Goal: Contribute content: Add original content to the website for others to see

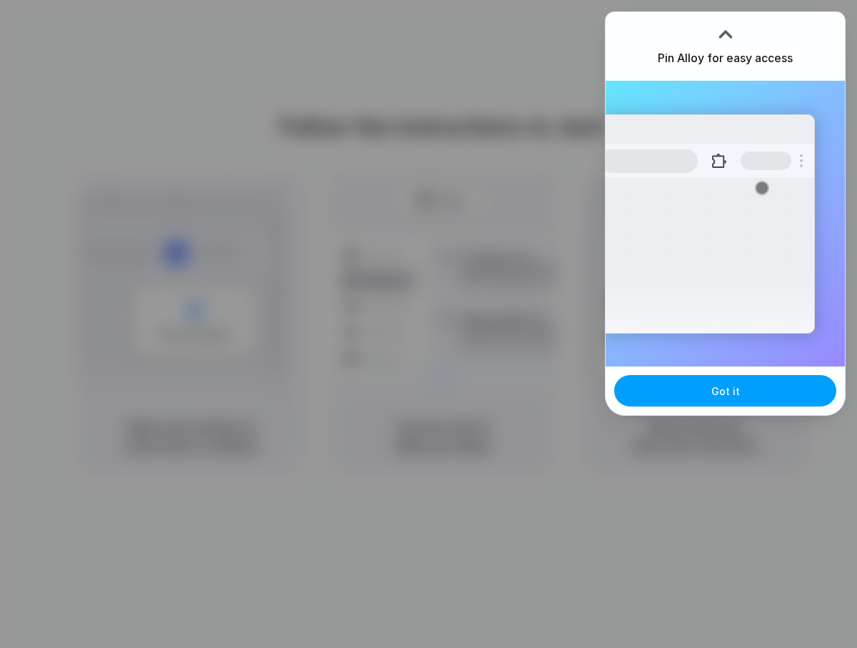
click at [735, 387] on span "Got it" at bounding box center [725, 391] width 29 height 15
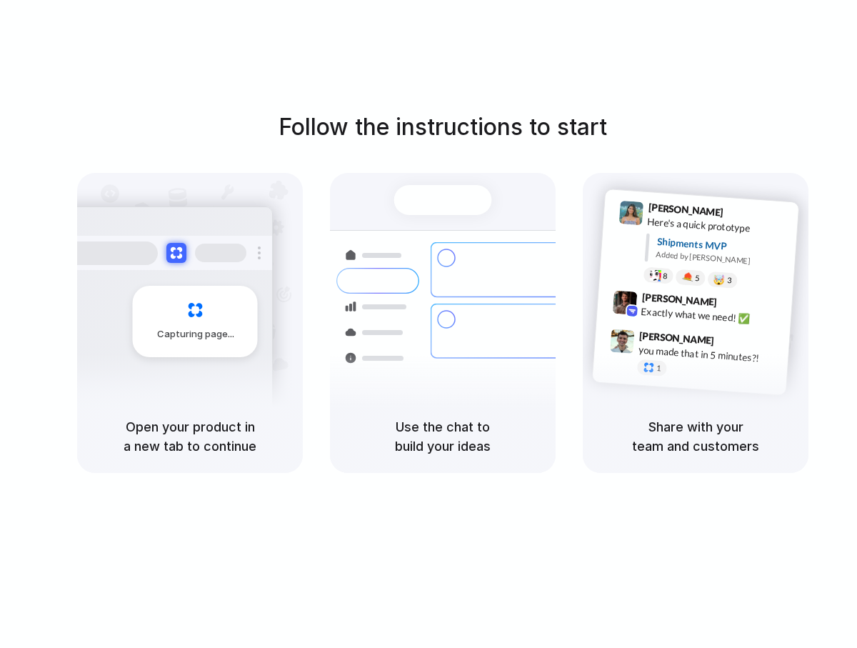
click at [227, 383] on div "Capturing page" at bounding box center [165, 315] width 216 height 219
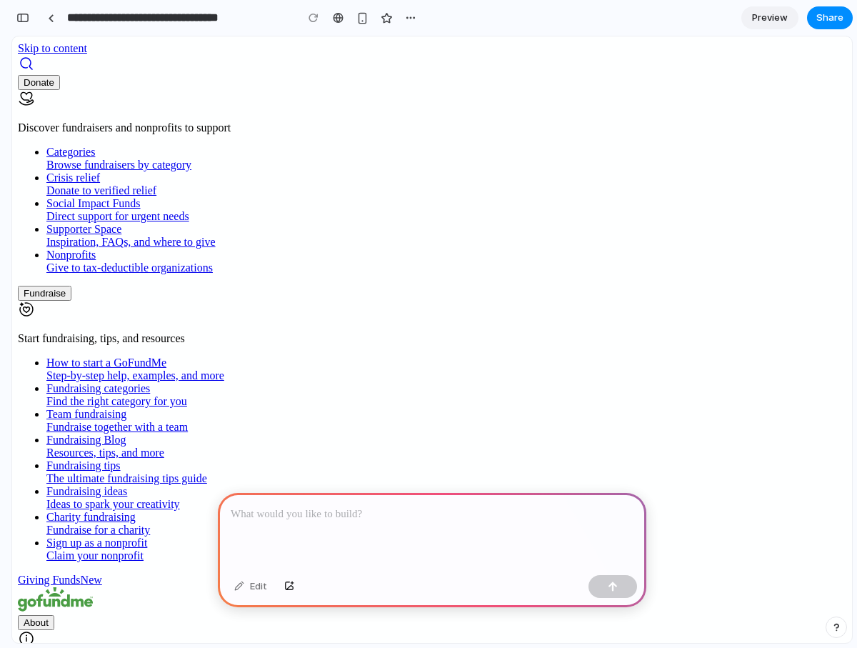
click at [444, 513] on p at bounding box center [432, 514] width 403 height 17
click at [370, 513] on p at bounding box center [432, 514] width 403 height 17
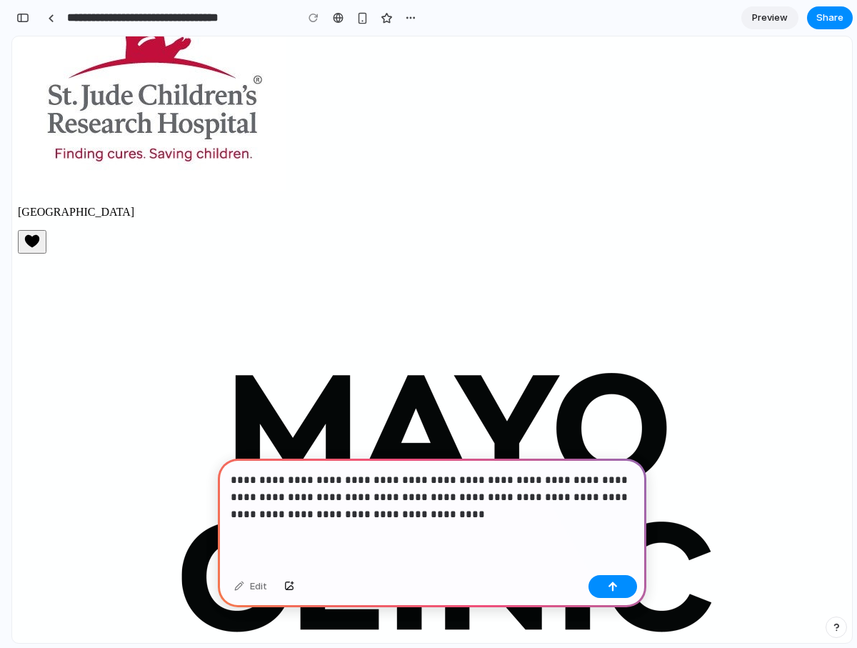
scroll to position [1502, 0]
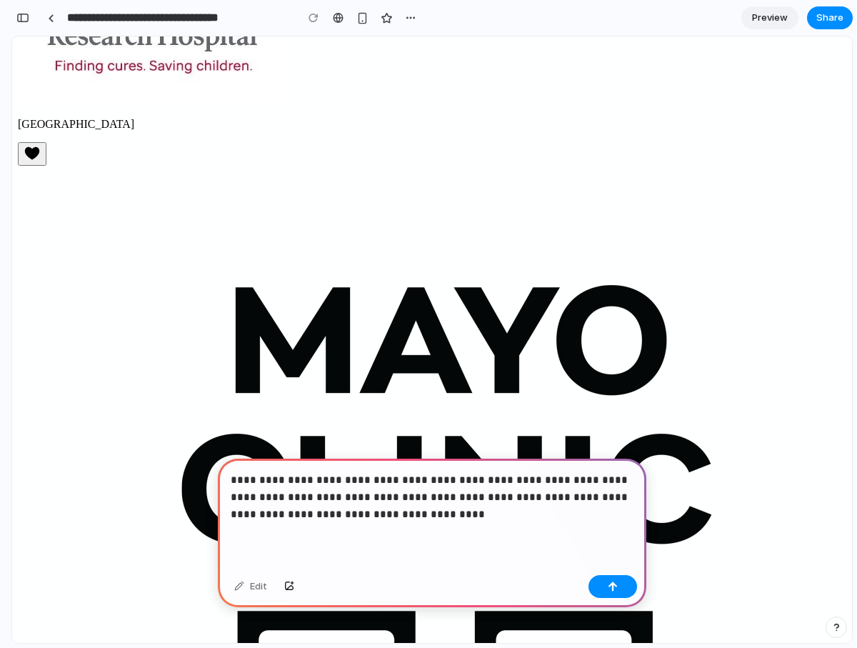
click at [385, 512] on p "**********" at bounding box center [432, 496] width 403 height 51
click at [616, 581] on div "button" at bounding box center [613, 586] width 10 height 10
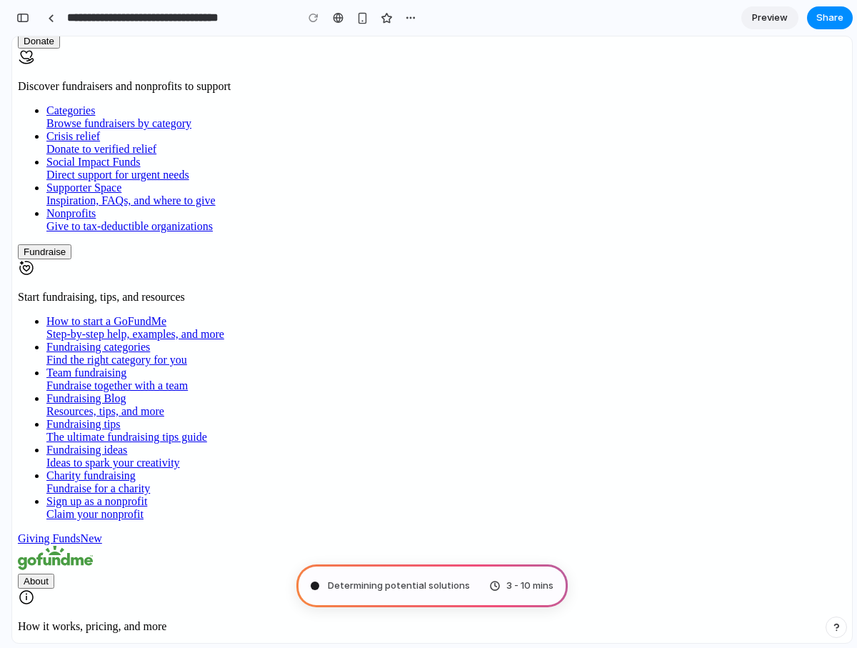
scroll to position [51, 0]
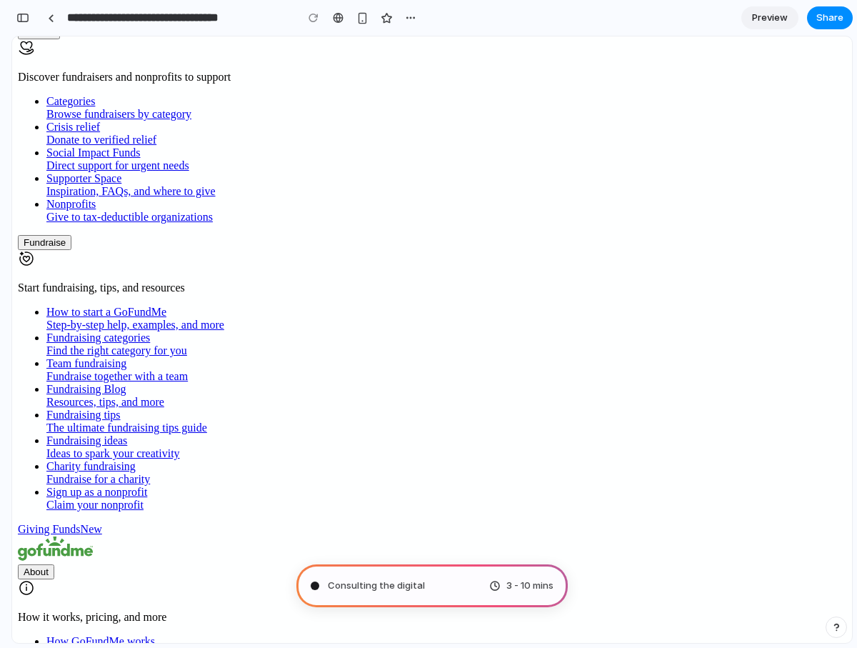
type input "**********"
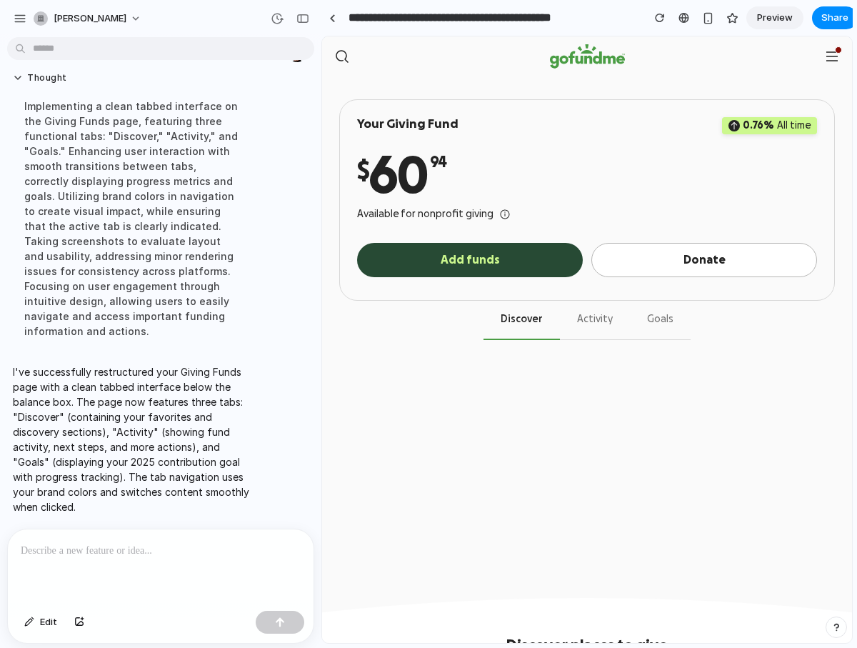
scroll to position [111, 0]
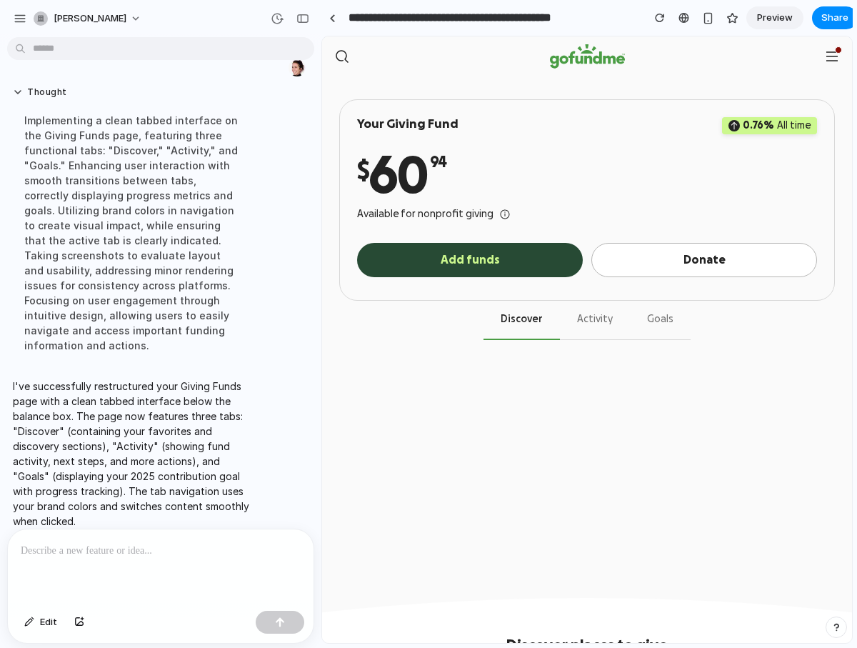
click at [591, 318] on button "Activity" at bounding box center [595, 320] width 70 height 39
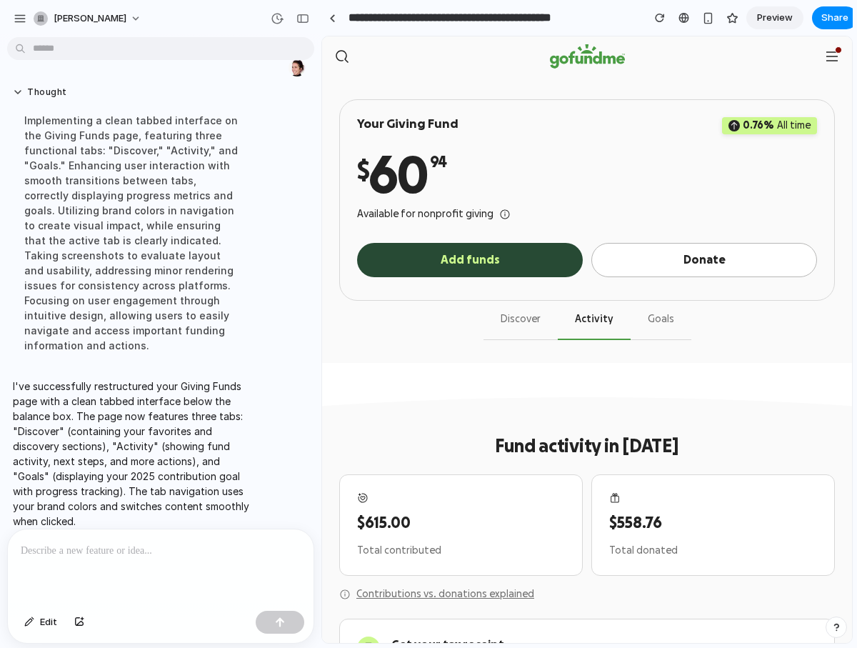
click at [650, 314] on button "Goals" at bounding box center [661, 320] width 61 height 39
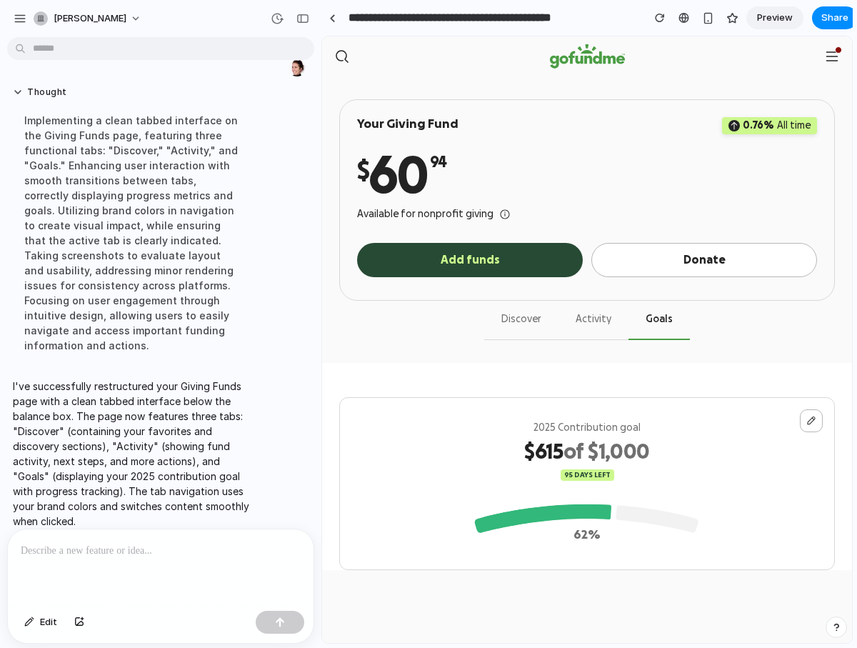
click at [533, 321] on button "Discover" at bounding box center [521, 320] width 74 height 39
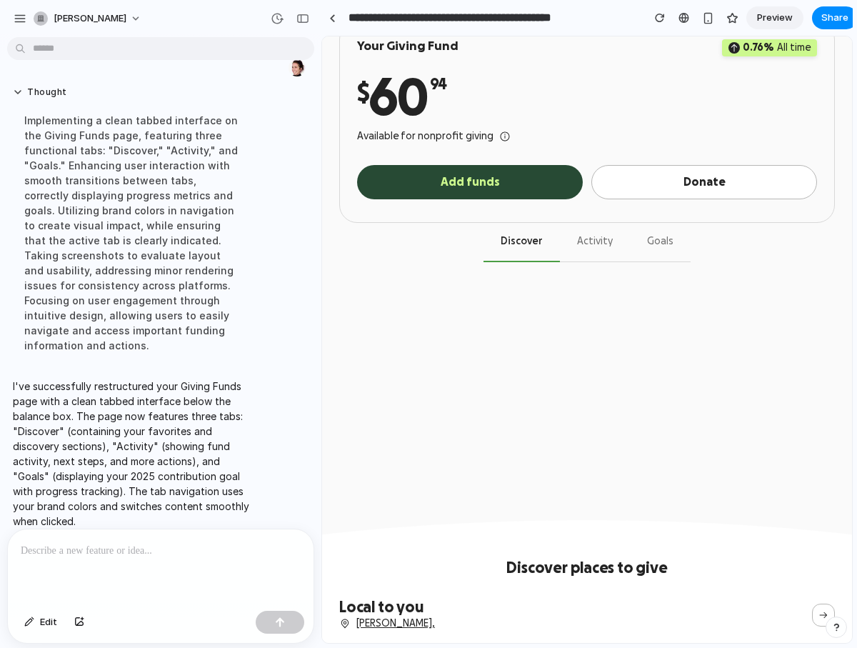
scroll to position [0, 0]
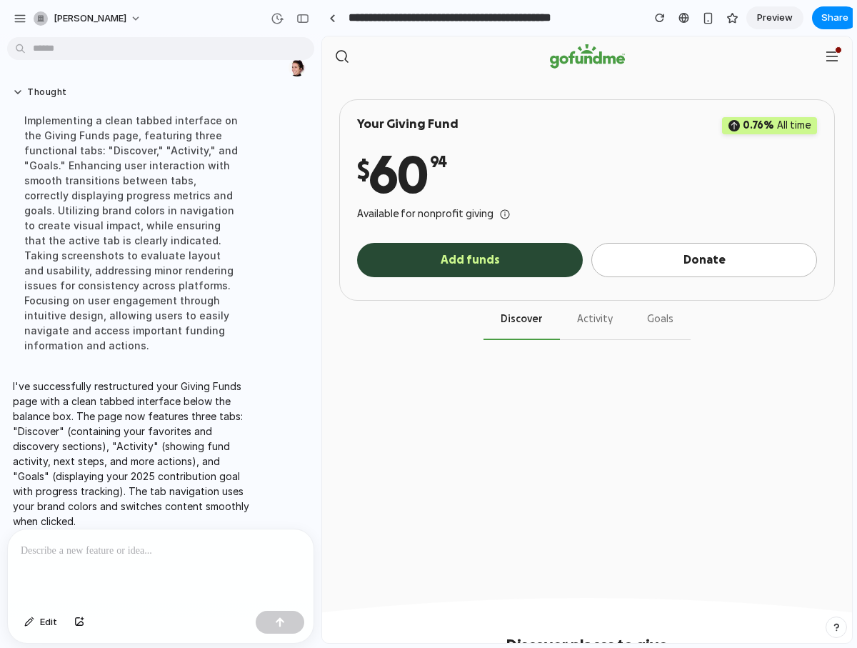
click at [151, 560] on div at bounding box center [161, 567] width 306 height 76
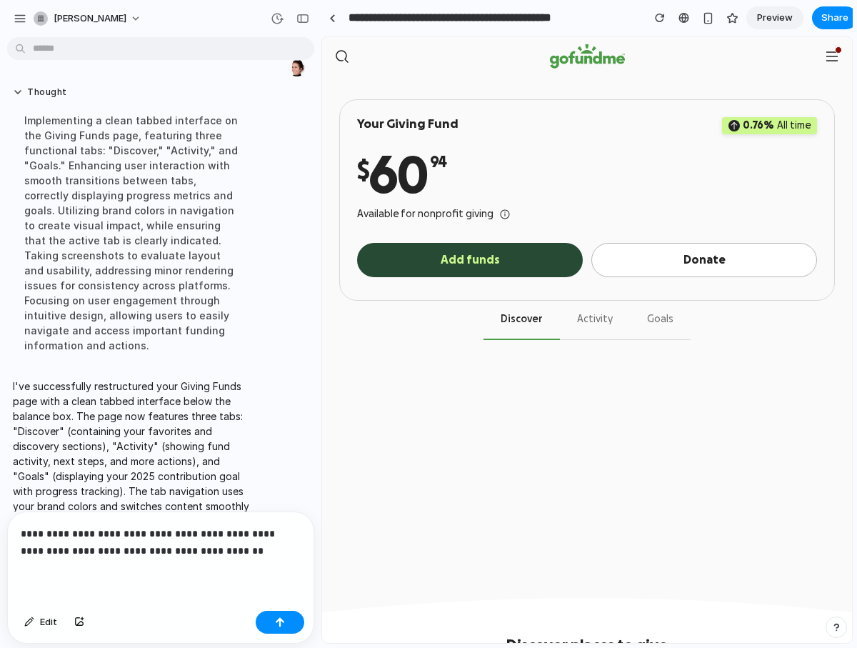
click at [151, 552] on p "**********" at bounding box center [161, 542] width 280 height 34
click at [274, 615] on button "button" at bounding box center [280, 622] width 49 height 23
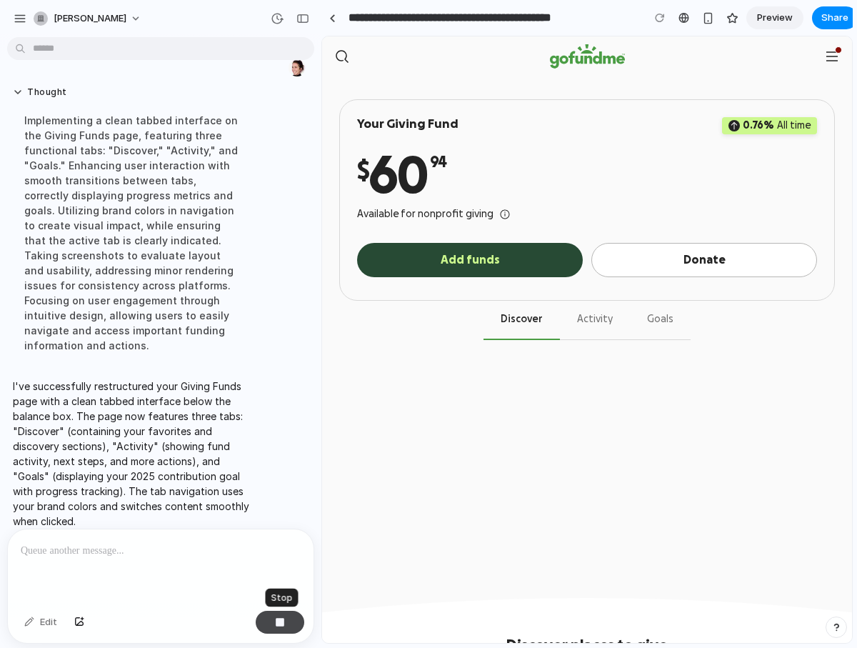
scroll to position [227, 0]
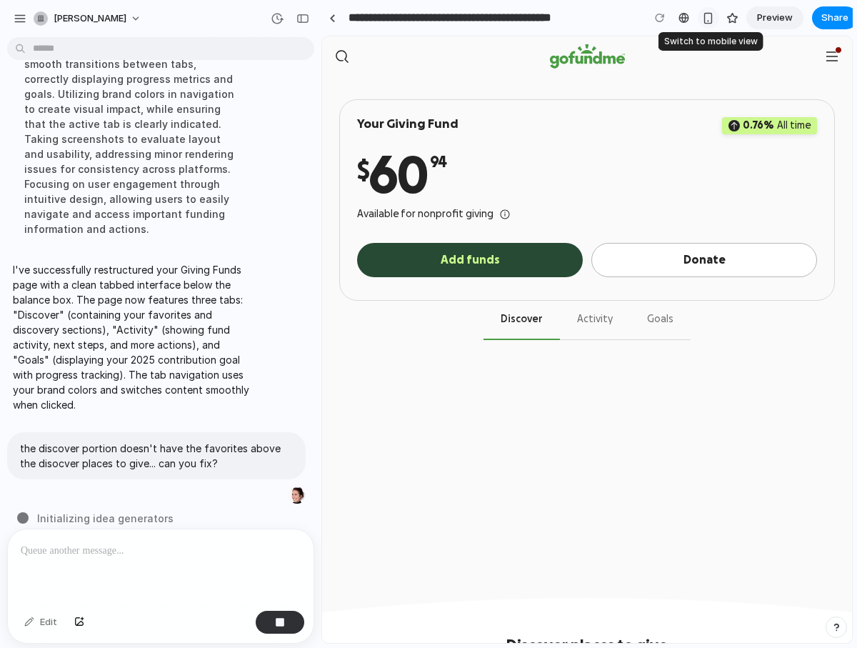
click at [710, 16] on div "button" at bounding box center [708, 18] width 12 height 12
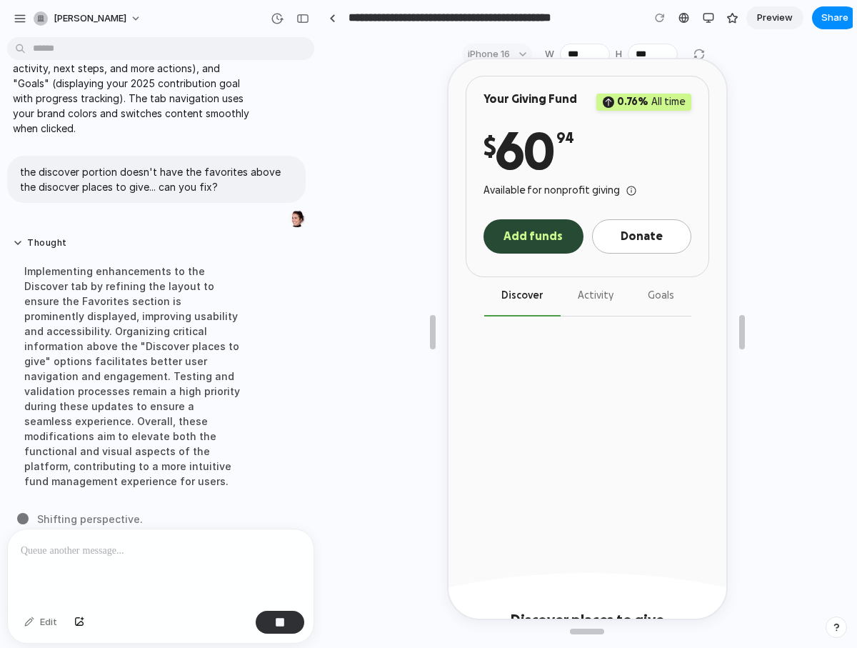
scroll to position [0, 0]
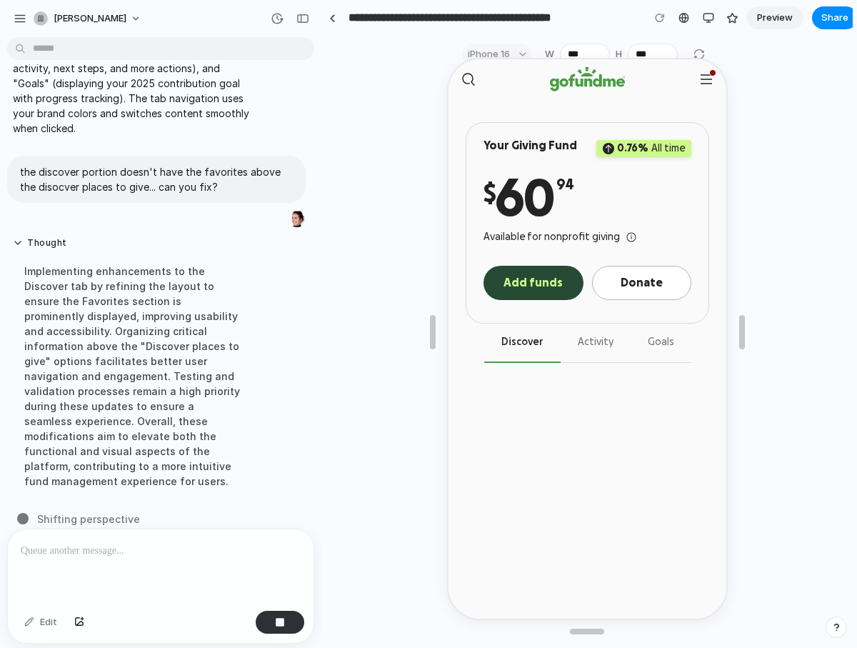
click at [582, 337] on button "Activity" at bounding box center [594, 341] width 70 height 39
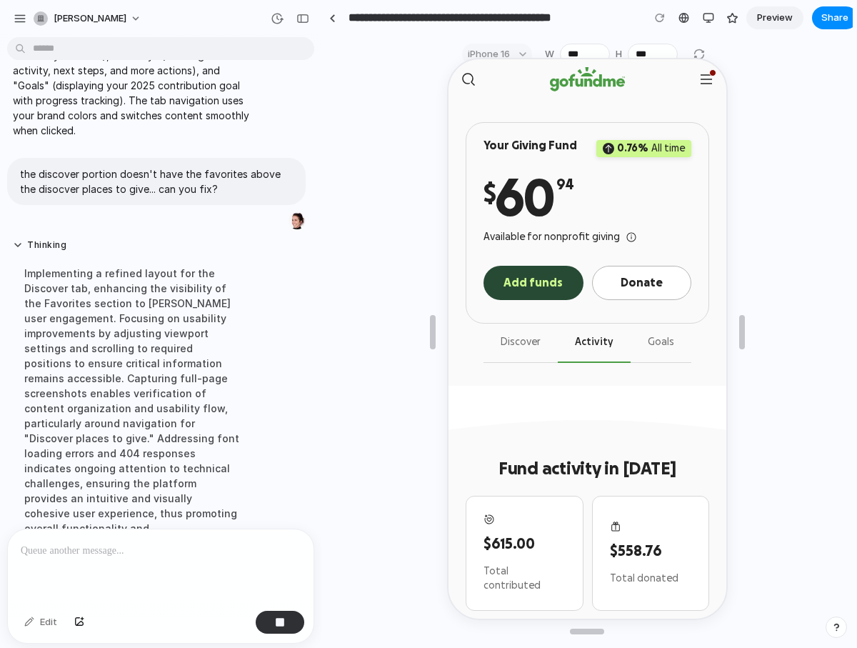
scroll to position [286, 0]
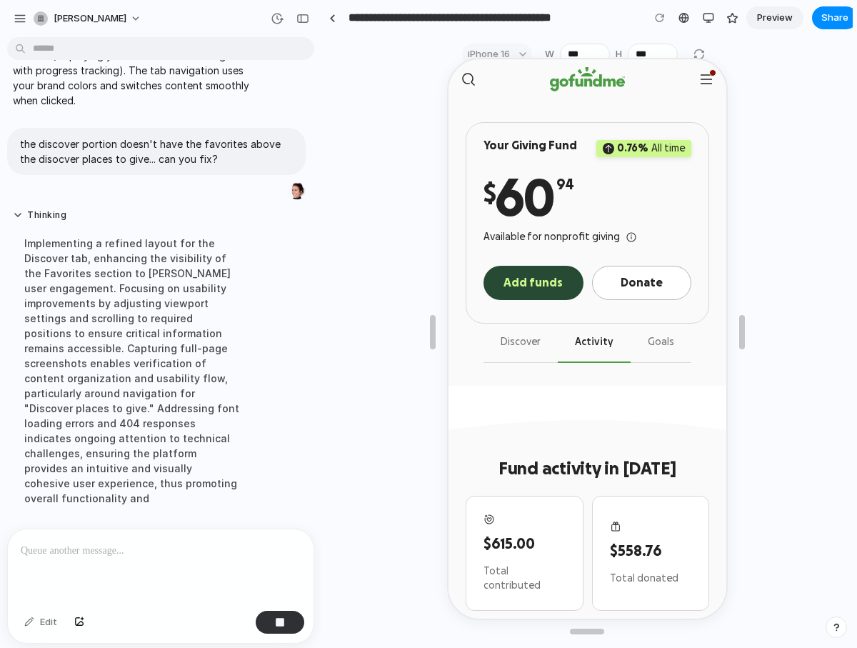
click at [662, 339] on button "Goals" at bounding box center [659, 341] width 61 height 39
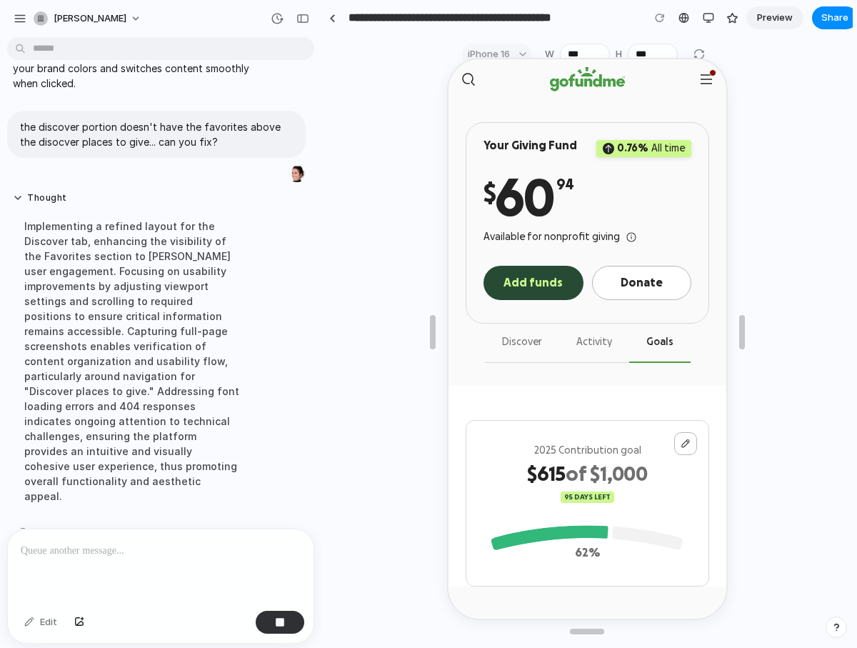
click at [592, 344] on button "Activity" at bounding box center [592, 341] width 70 height 39
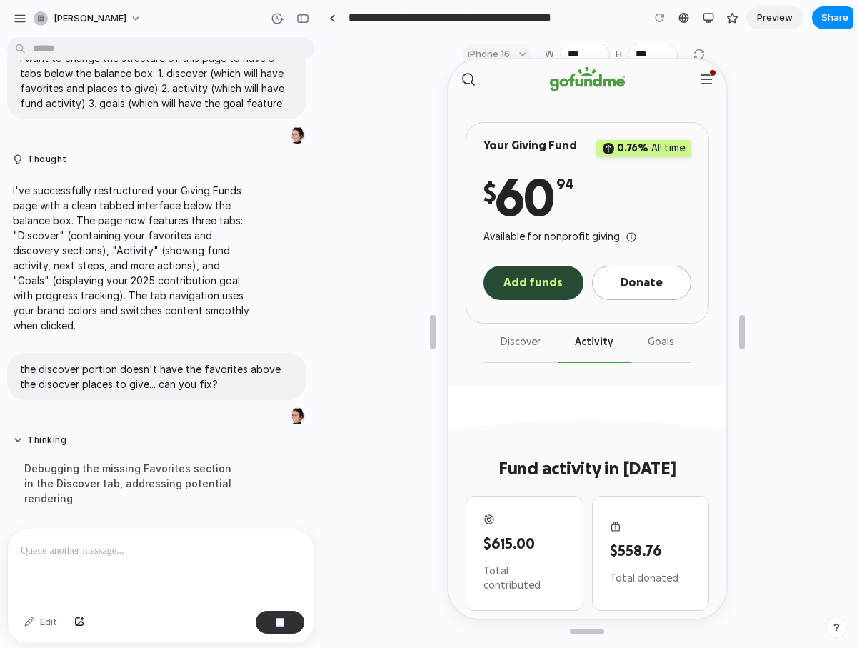
click at [539, 348] on button "Discover" at bounding box center [518, 341] width 74 height 39
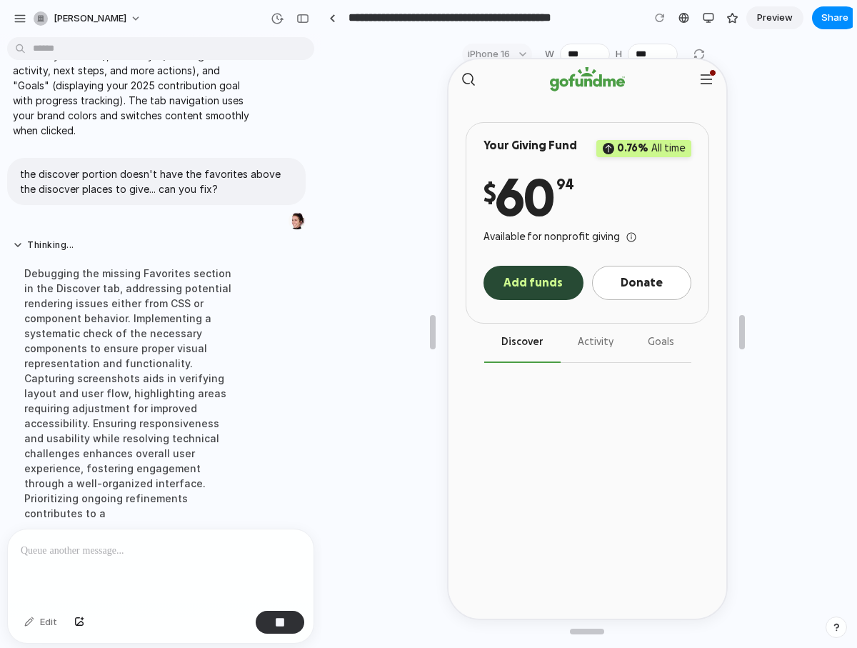
click at [577, 347] on button "Activity" at bounding box center [594, 341] width 70 height 39
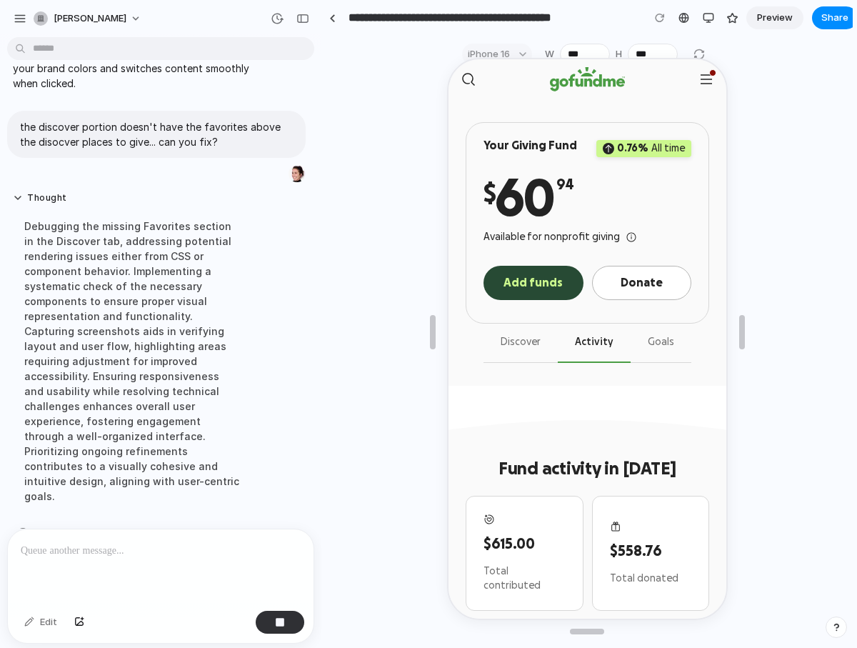
click at [664, 341] on button "Goals" at bounding box center [659, 341] width 61 height 39
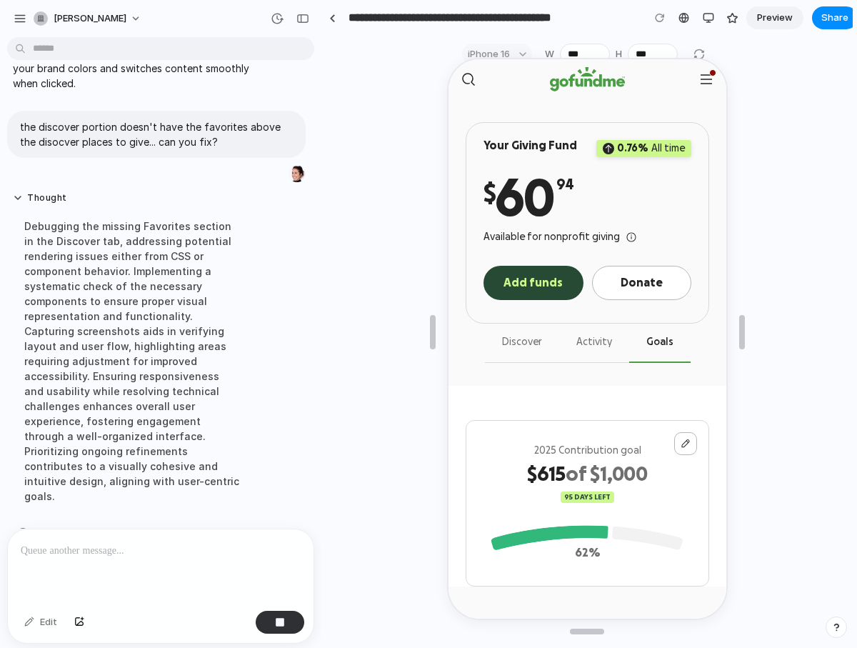
click at [611, 346] on button "Activity" at bounding box center [592, 341] width 70 height 39
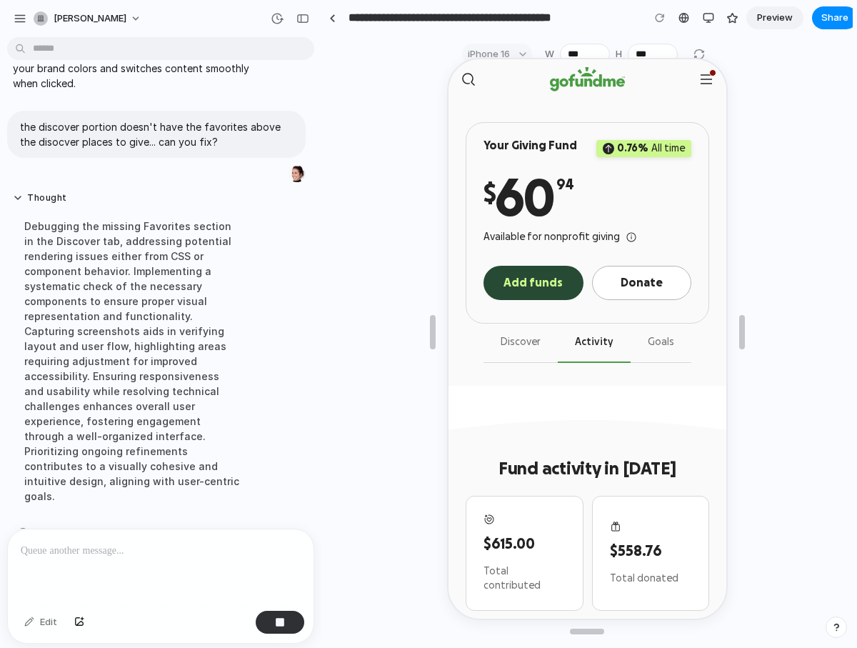
click at [522, 336] on button "Discover" at bounding box center [518, 341] width 74 height 39
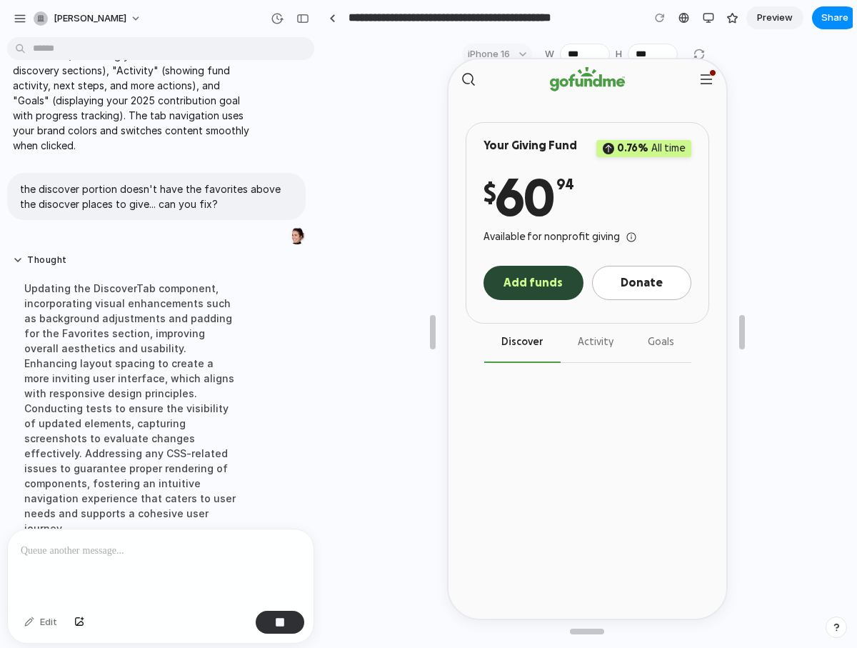
scroll to position [256, 0]
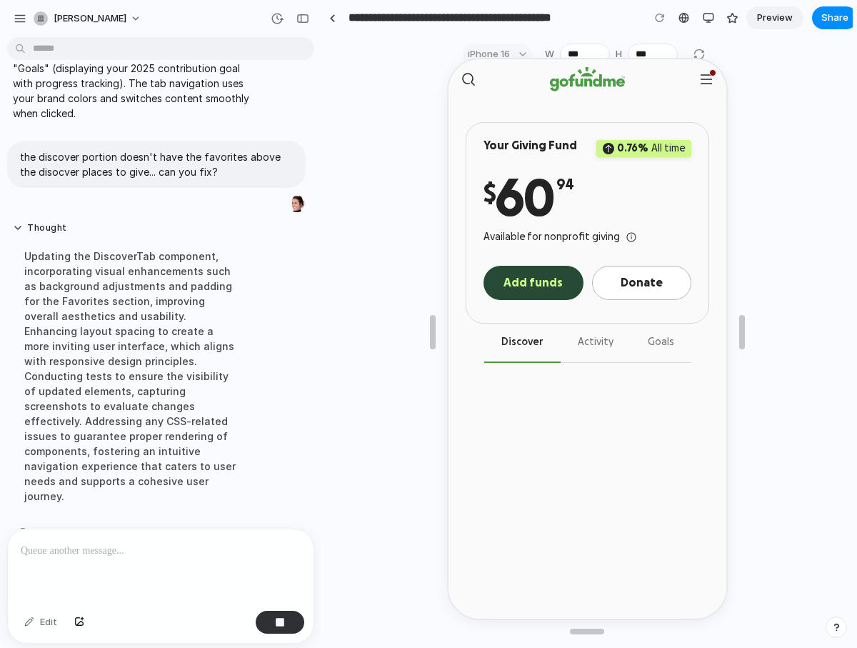
click at [513, 51] on div at bounding box center [587, 331] width 281 height 571
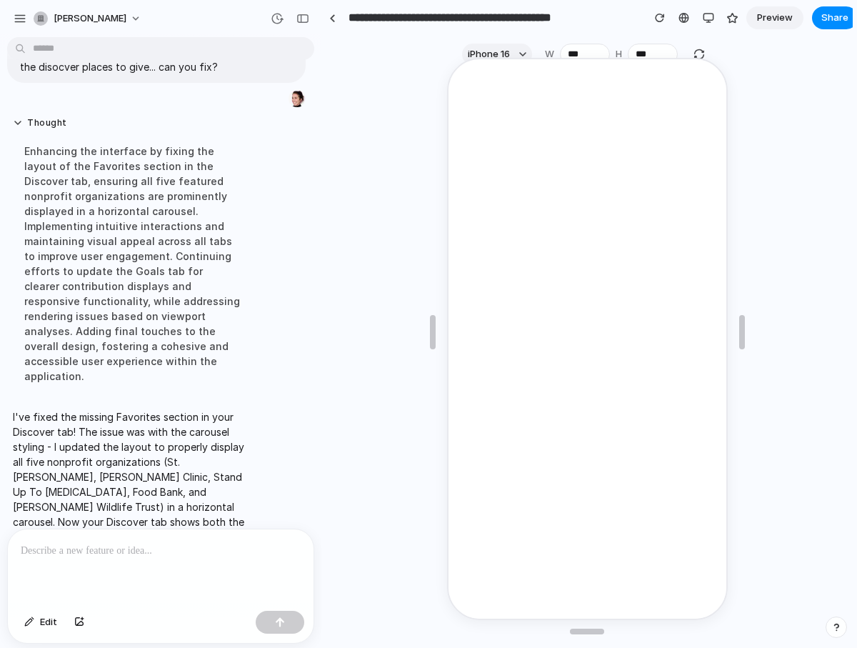
scroll to position [0, 0]
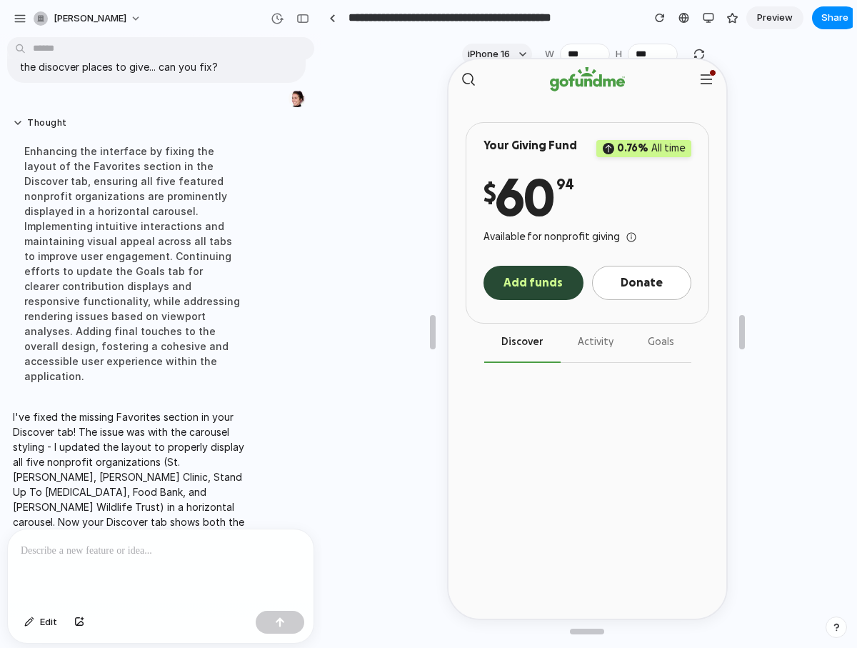
click at [611, 340] on button "Activity" at bounding box center [594, 341] width 70 height 39
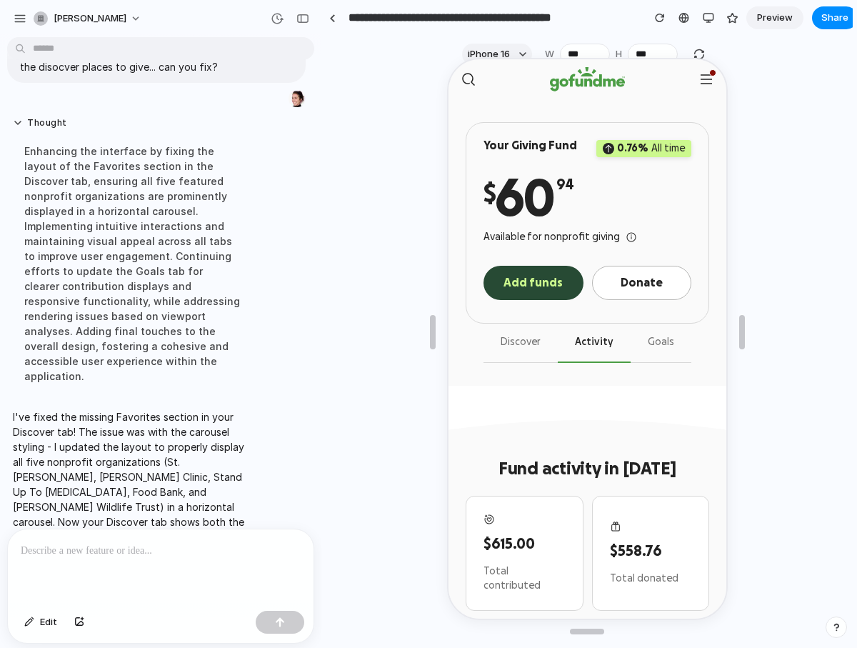
click at [654, 345] on button "Goals" at bounding box center [659, 341] width 61 height 39
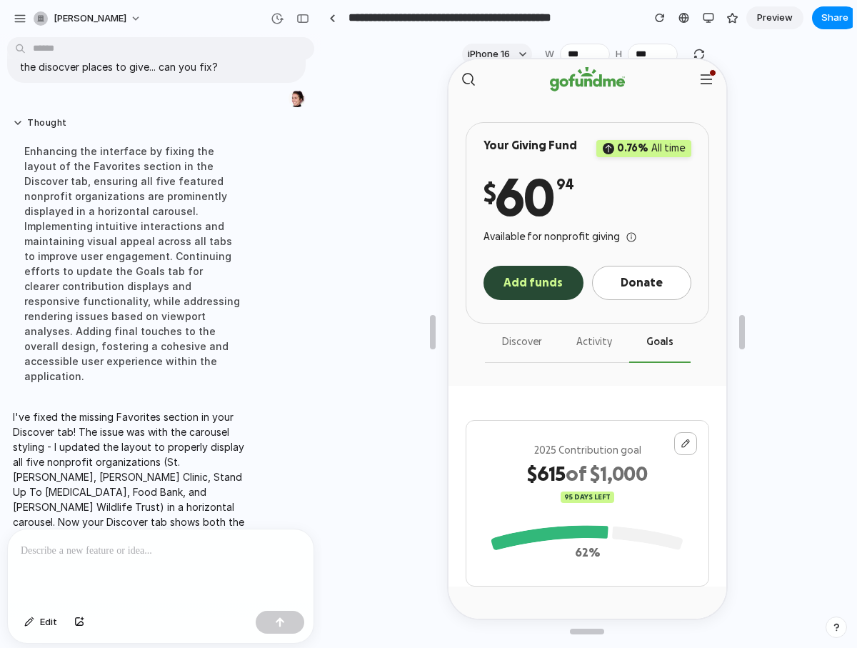
click at [596, 344] on button "Activity" at bounding box center [592, 341] width 70 height 39
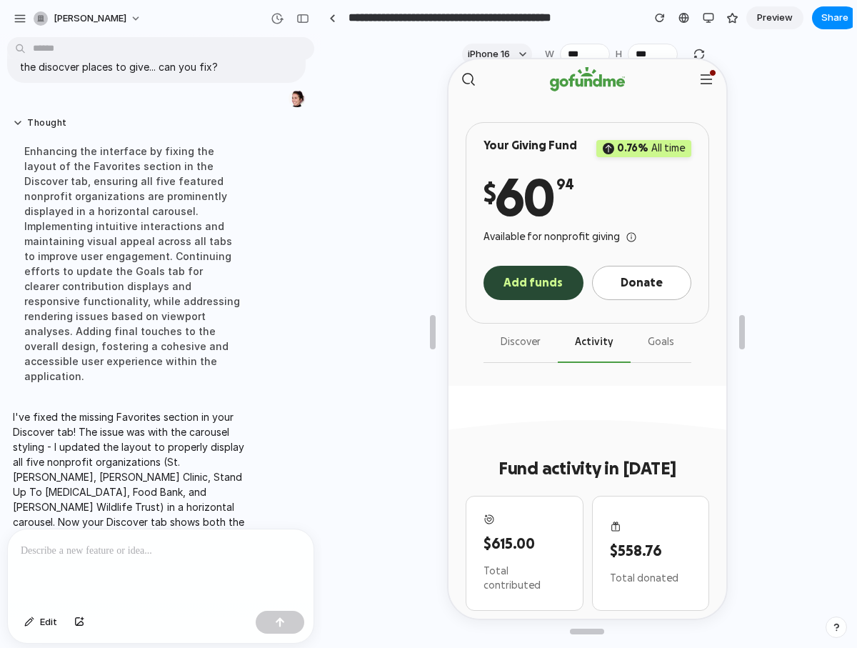
click at [646, 343] on button "Goals" at bounding box center [659, 341] width 61 height 39
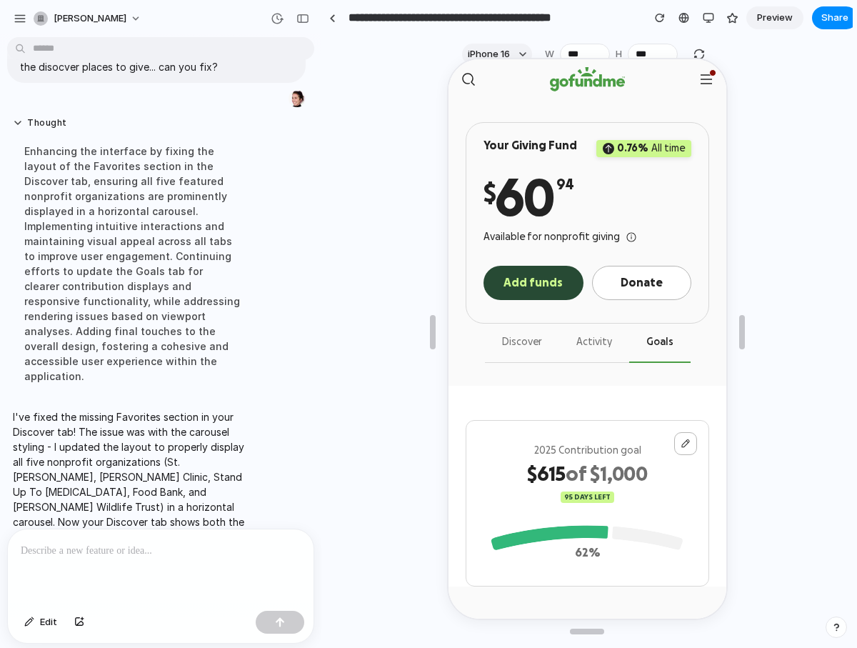
click at [591, 346] on button "Activity" at bounding box center [592, 341] width 70 height 39
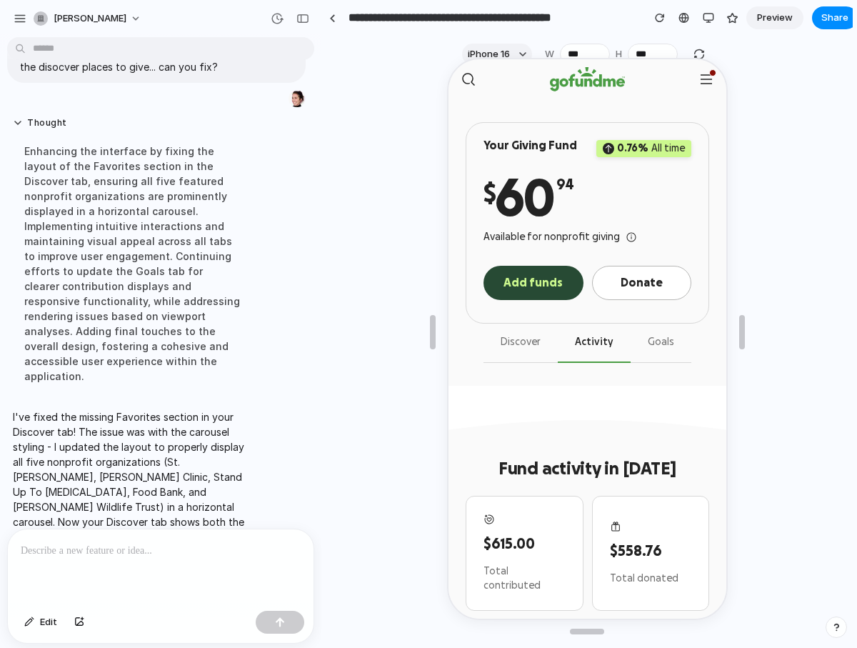
click at [539, 346] on button "Discover" at bounding box center [518, 341] width 74 height 39
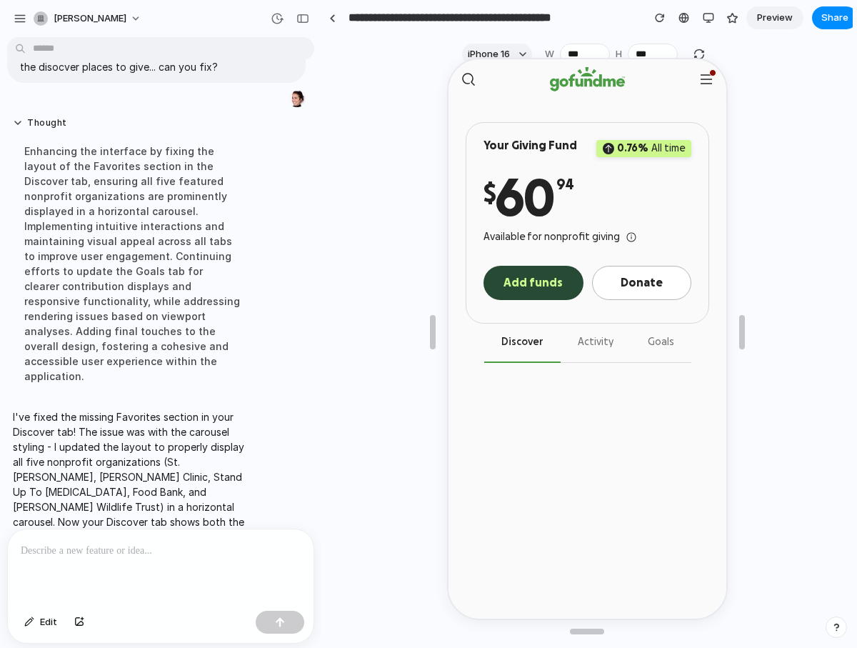
click at [659, 346] on button "Goals" at bounding box center [659, 341] width 61 height 39
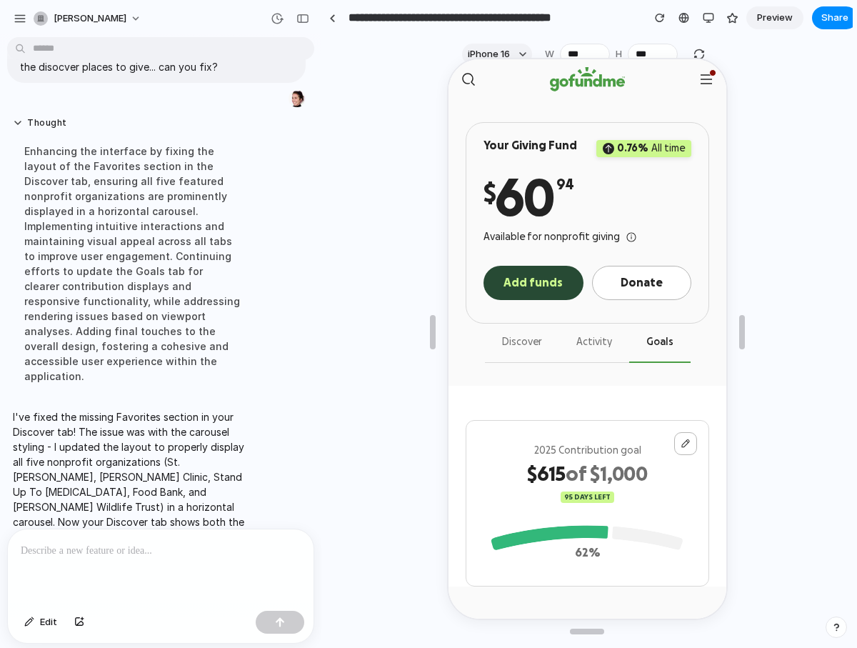
click at [538, 346] on button "Discover" at bounding box center [520, 341] width 74 height 39
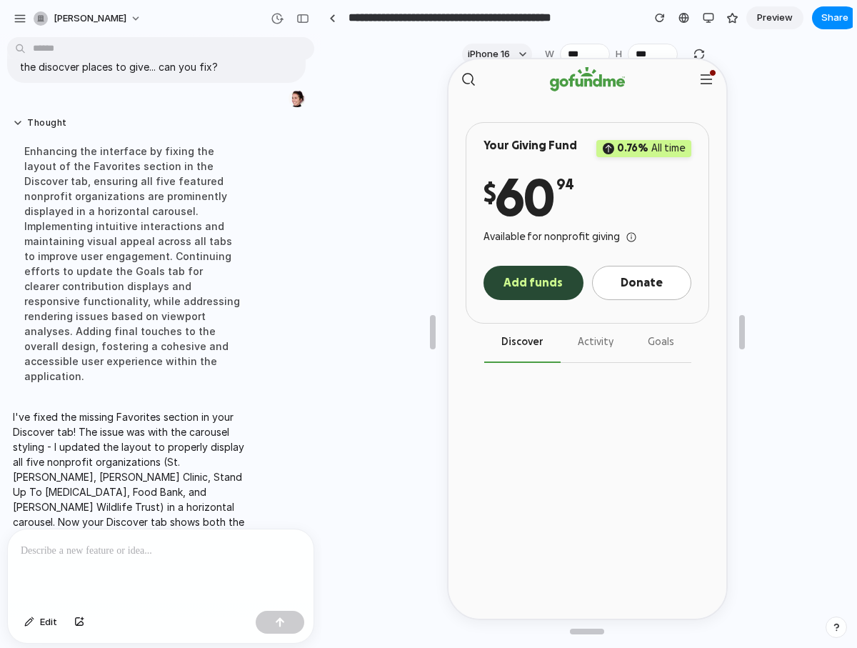
click at [586, 346] on button "Activity" at bounding box center [594, 341] width 70 height 39
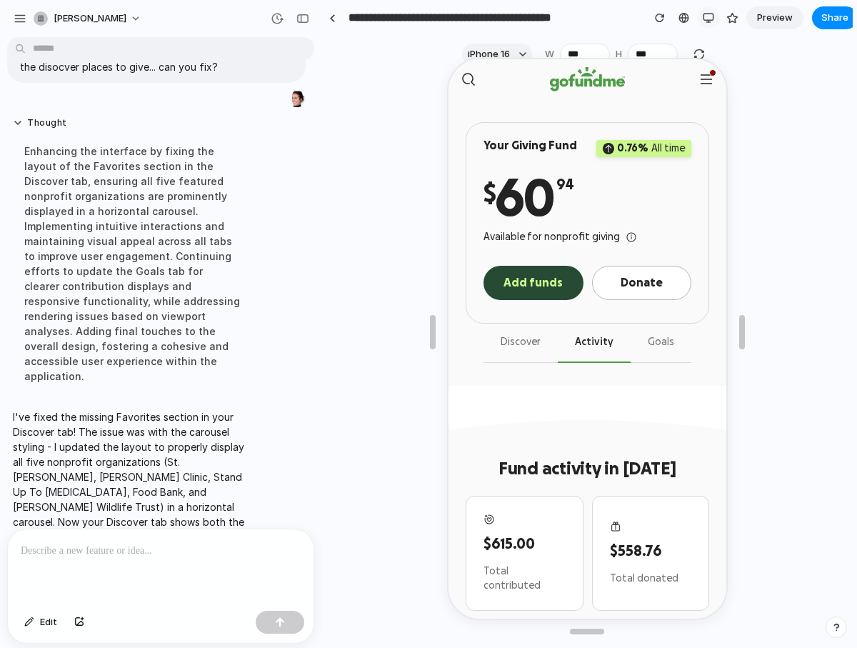
click at [707, 13] on div "button" at bounding box center [708, 17] width 11 height 11
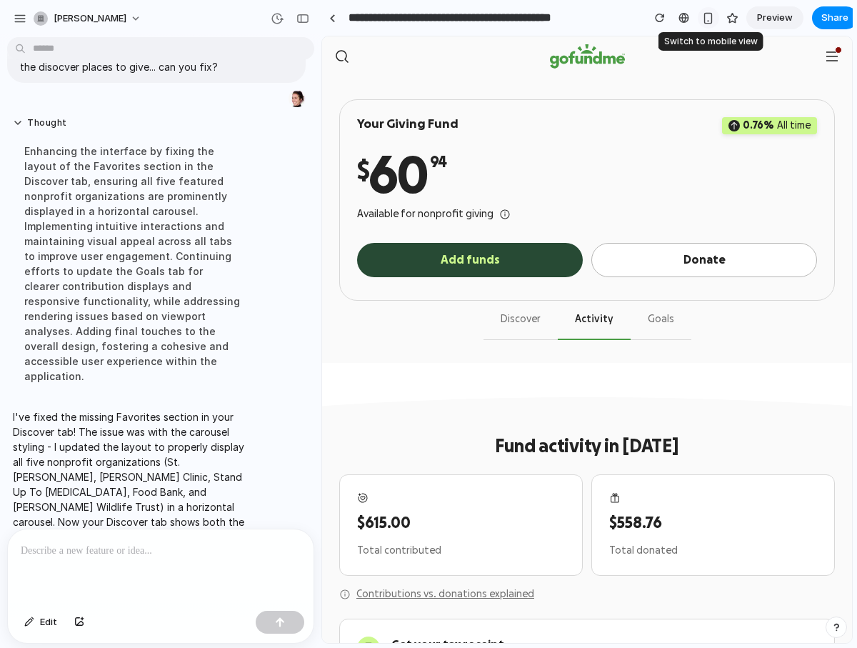
click at [711, 19] on div "button" at bounding box center [708, 18] width 12 height 12
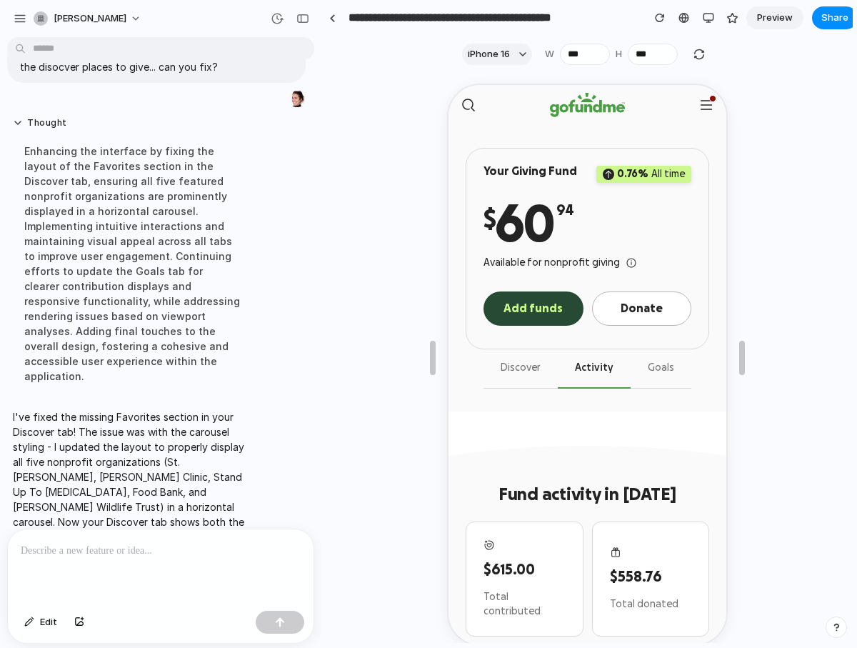
click at [526, 366] on button "Discover" at bounding box center [518, 367] width 74 height 39
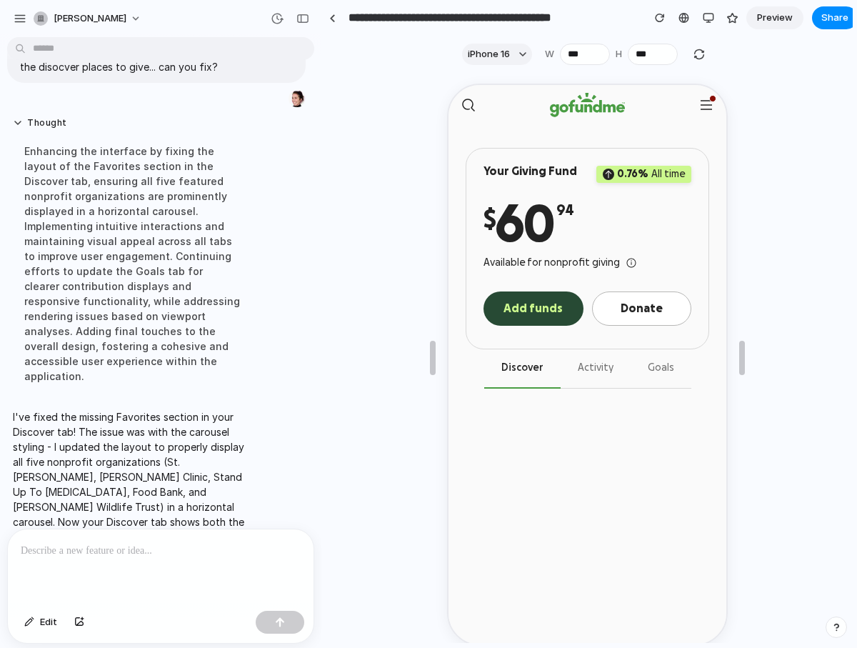
click at [589, 364] on button "Activity" at bounding box center [594, 367] width 70 height 39
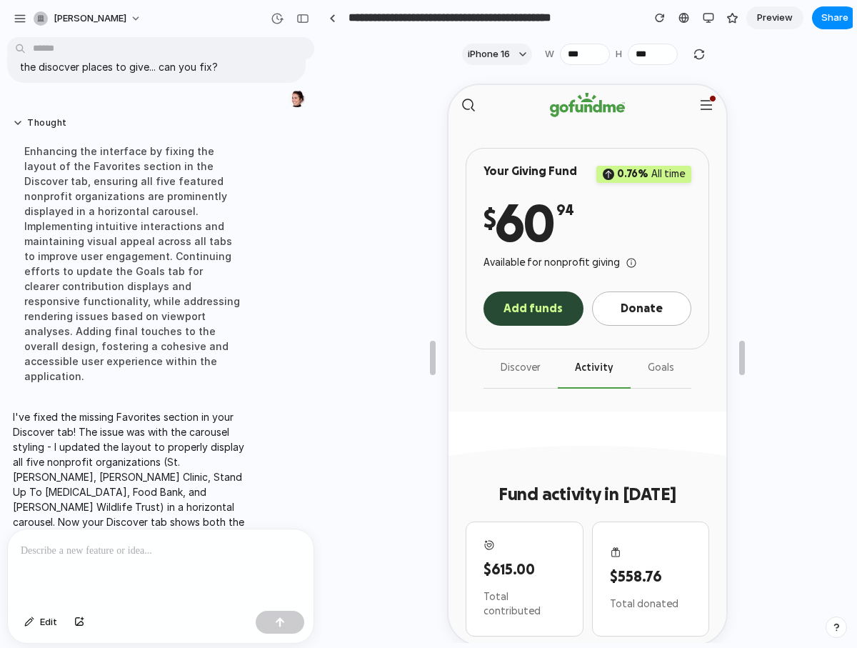
click at [646, 363] on button "Goals" at bounding box center [659, 367] width 61 height 39
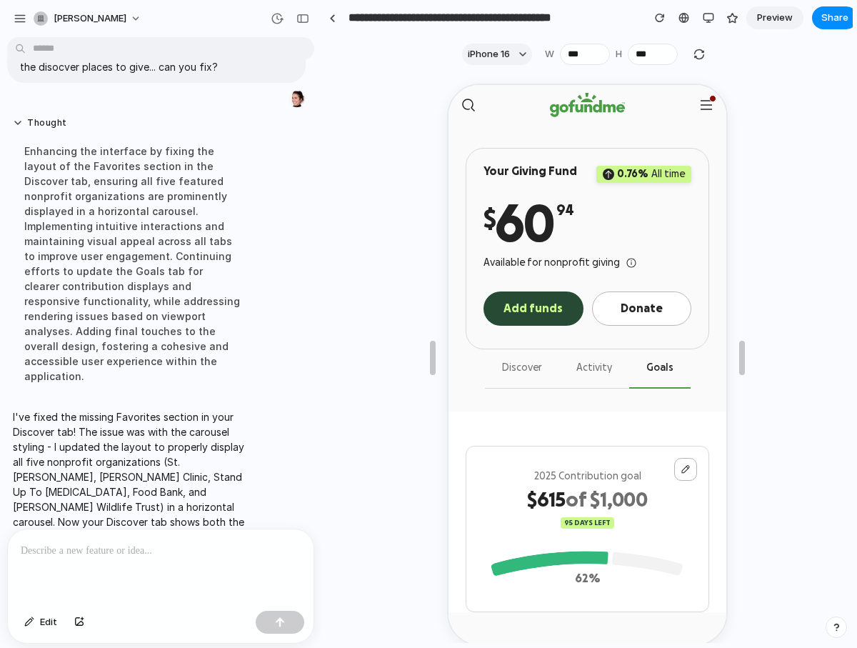
click at [538, 363] on button "Discover" at bounding box center [520, 367] width 74 height 39
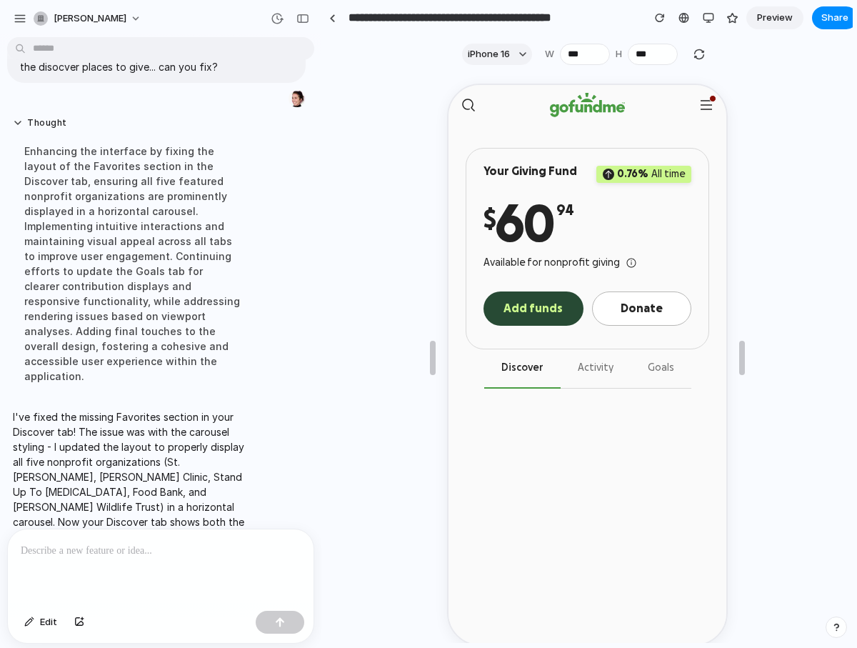
click at [578, 364] on button "Activity" at bounding box center [594, 367] width 70 height 39
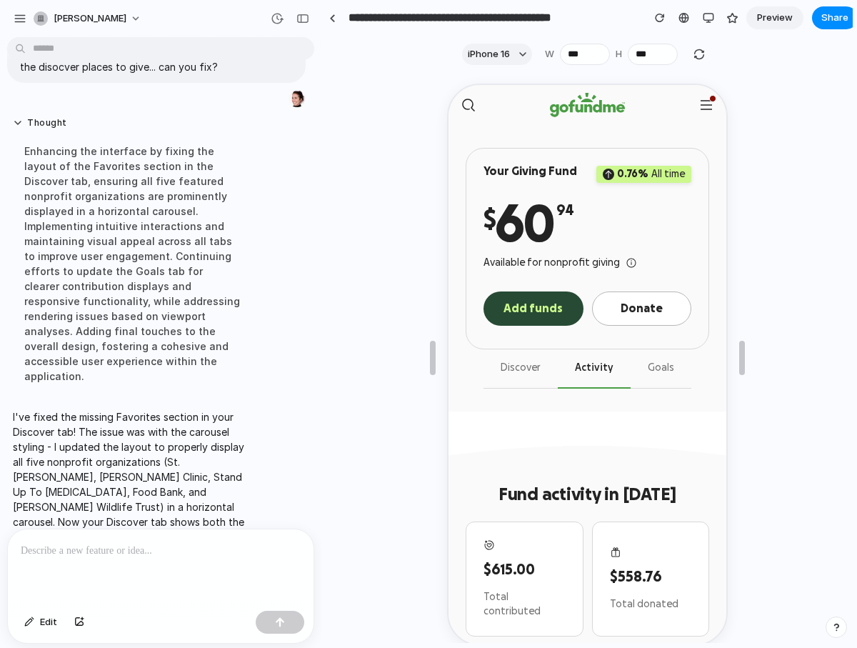
click at [529, 366] on button "Discover" at bounding box center [518, 367] width 74 height 39
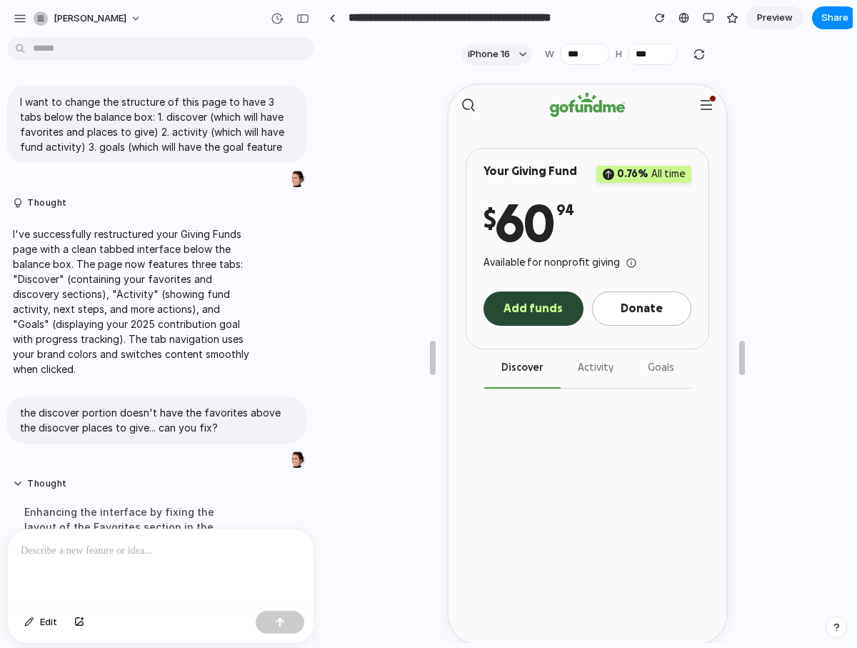
click at [579, 376] on button "Activity" at bounding box center [594, 367] width 70 height 39
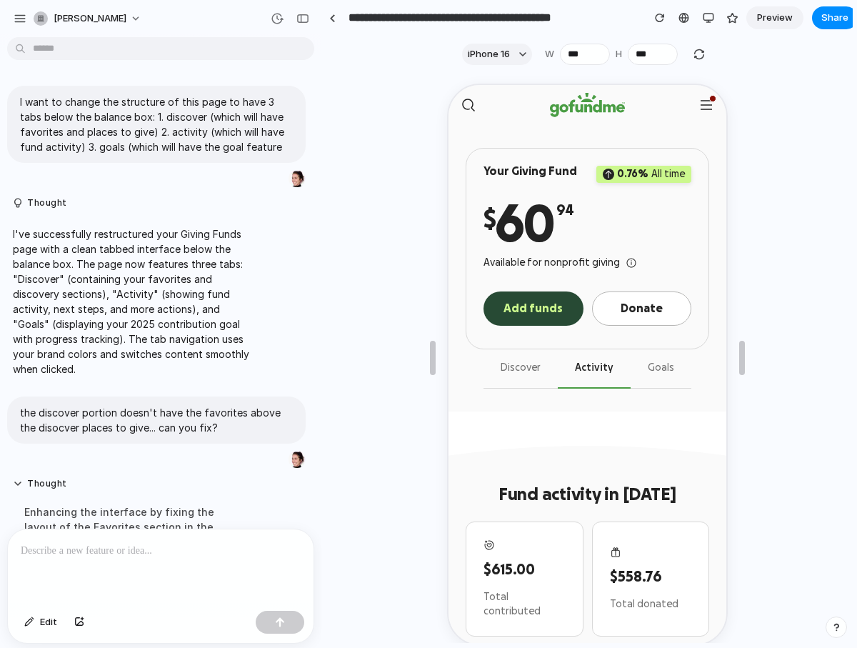
click at [664, 370] on button "Goals" at bounding box center [659, 367] width 61 height 39
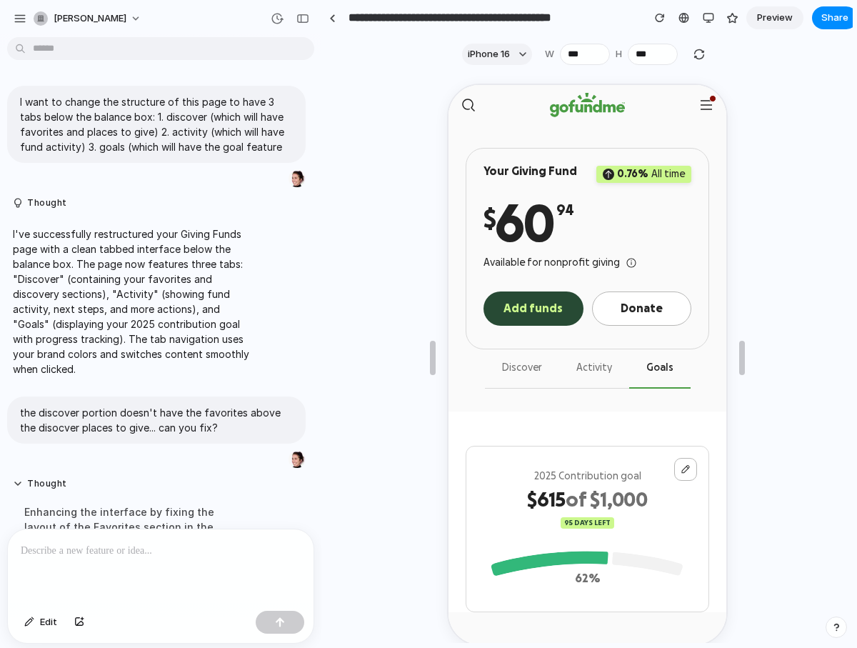
click at [604, 368] on button "Activity" at bounding box center [592, 367] width 70 height 39
